Goal: Check status: Check status

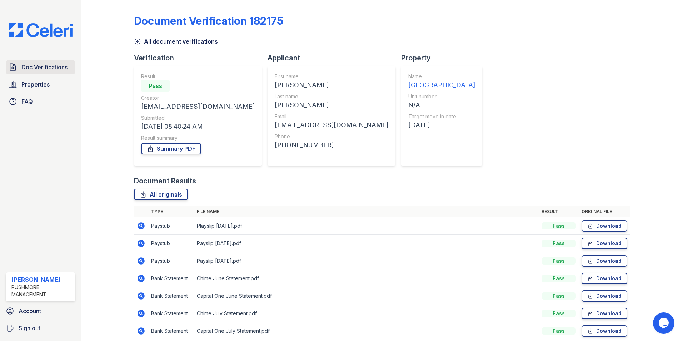
drag, startPoint x: 0, startPoint y: 0, endPoint x: 44, endPoint y: 71, distance: 83.4
click at [44, 71] on span "Doc Verifications" at bounding box center [44, 67] width 46 height 9
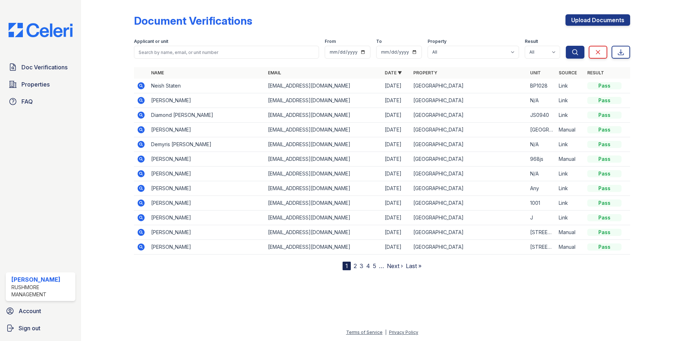
click at [168, 86] on td "Neish Staten" at bounding box center [206, 86] width 117 height 15
click at [139, 85] on icon at bounding box center [140, 85] width 7 height 7
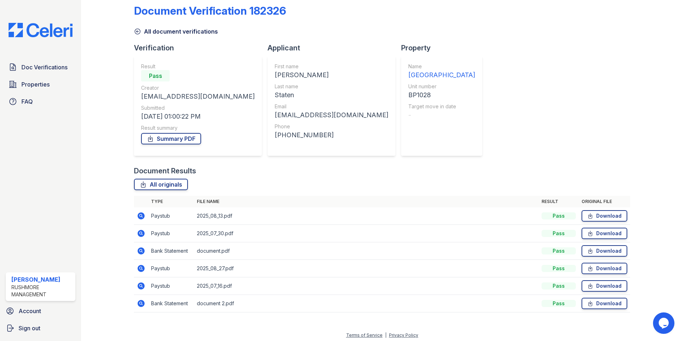
scroll to position [13, 0]
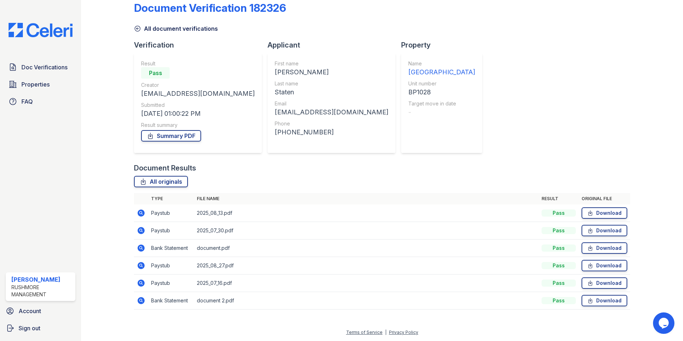
click at [140, 214] on icon at bounding box center [141, 213] width 9 height 9
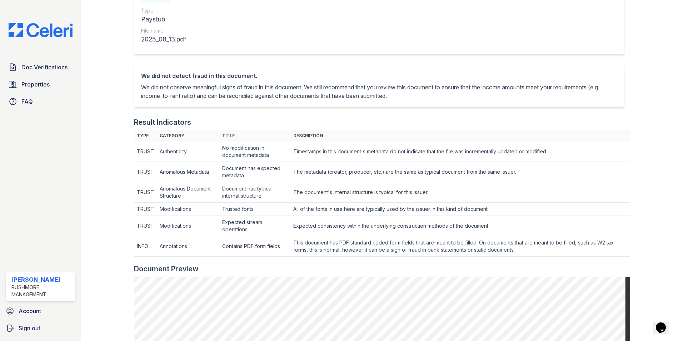
scroll to position [179, 0]
